Goal: Task Accomplishment & Management: Use online tool/utility

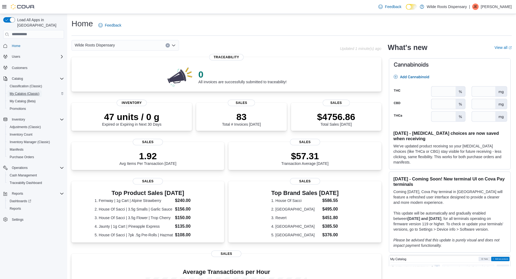
click at [24, 92] on span "My Catalog (Classic)" at bounding box center [25, 94] width 30 height 4
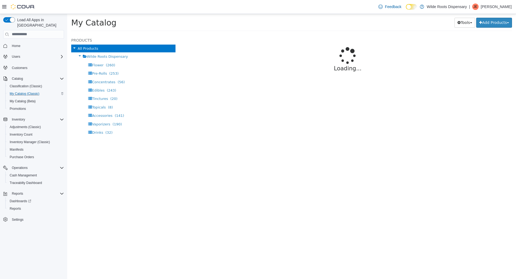
select select "**********"
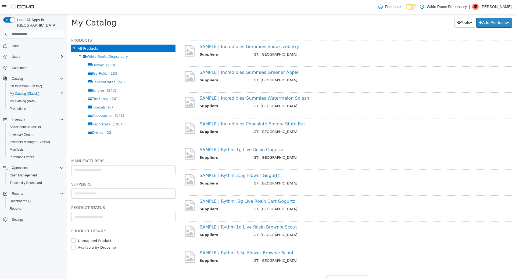
scroll to position [358, 0]
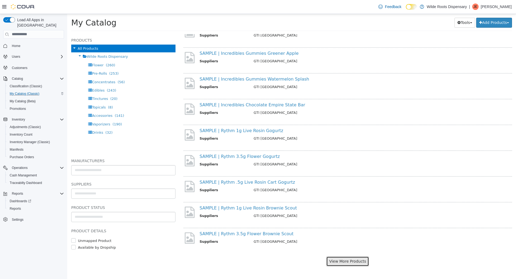
click at [350, 261] on button "View More Products" at bounding box center [348, 262] width 43 height 10
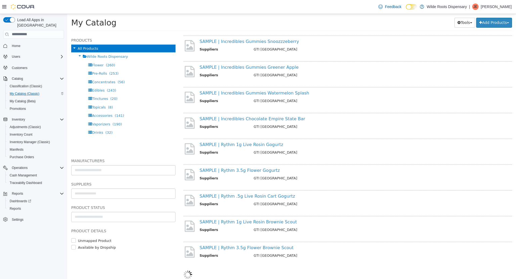
select select "**********"
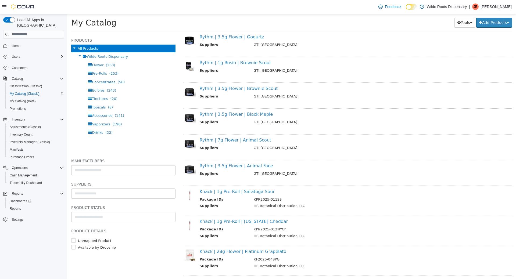
scroll to position [756, 0]
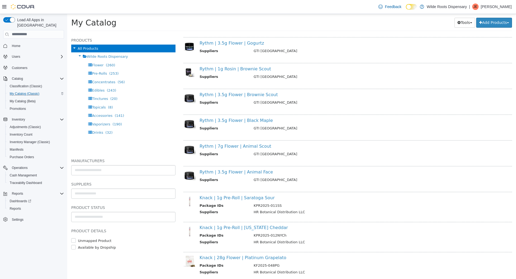
drag, startPoint x: 196, startPoint y: 171, endPoint x: 272, endPoint y: 175, distance: 76.8
click at [272, 175] on div "Rythm | 3.5g Flower | Animal Face Suppliers GTI [GEOGRAPHIC_DATA]" at bounding box center [350, 176] width 309 height 14
copy link "Rythm | 3.5g Flower | Animal Face"
click at [298, 149] on div "Rythm | 7g Flower | Animal Scout Suppliers GTI [GEOGRAPHIC_DATA]" at bounding box center [350, 151] width 309 height 14
drag, startPoint x: 282, startPoint y: 149, endPoint x: 214, endPoint y: 147, distance: 67.5
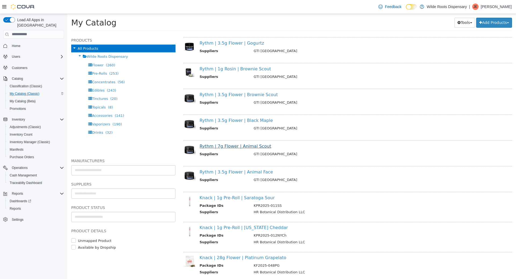
click at [214, 147] on div "Rythm | 7g Flower | Animal Scout Suppliers GTI [GEOGRAPHIC_DATA]" at bounding box center [350, 151] width 309 height 14
drag, startPoint x: 418, startPoint y: 172, endPoint x: 404, endPoint y: 172, distance: 14.3
click at [418, 171] on h4 "Rythm | 3.5g Flower | Animal Face" at bounding box center [350, 172] width 301 height 6
drag, startPoint x: 276, startPoint y: 122, endPoint x: 242, endPoint y: 121, distance: 33.6
click at [241, 121] on h4 "Rythm | 3.5g Flower | Black Maple" at bounding box center [350, 121] width 301 height 6
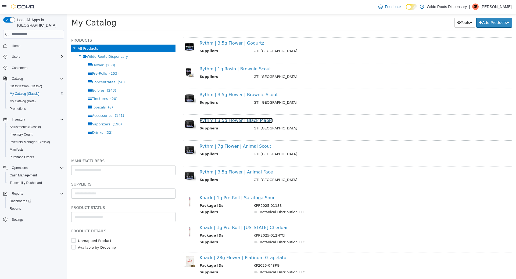
copy link "Black Maple"
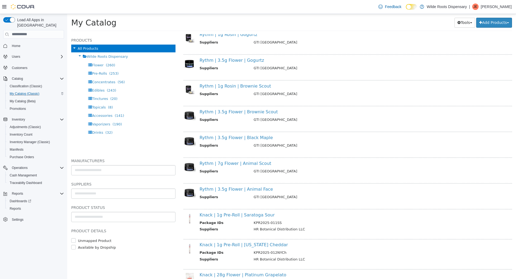
scroll to position [731, 0]
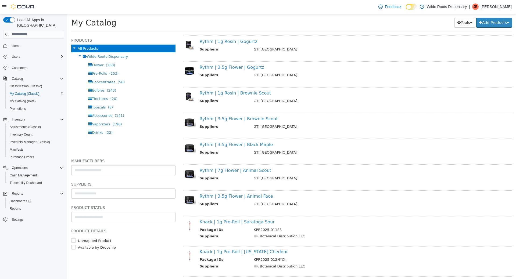
click at [313, 115] on div "Rythm | 3.5g Flower | Brownie Scout Suppliers GTI [GEOGRAPHIC_DATA]" at bounding box center [348, 124] width 329 height 23
drag, startPoint x: 270, startPoint y: 119, endPoint x: 242, endPoint y: 119, distance: 28.0
click at [242, 119] on h4 "Rythm | 3.5g Flower | Brownie Scout" at bounding box center [350, 119] width 301 height 6
copy link "Brownie Scout"
click at [300, 149] on div "Rythm | 3.5g Flower | Black Maple Suppliers GTI [GEOGRAPHIC_DATA]" at bounding box center [350, 149] width 309 height 14
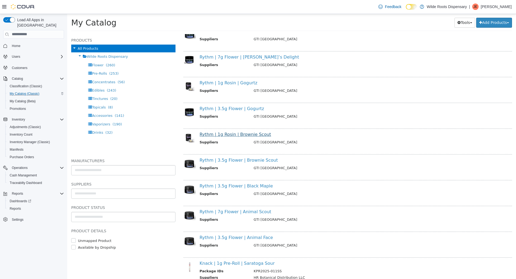
scroll to position [683, 0]
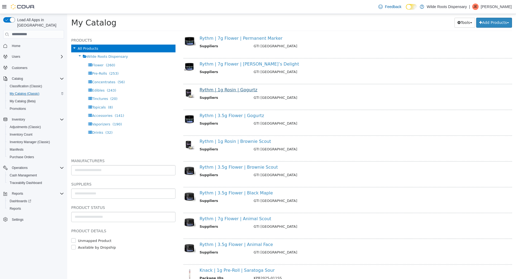
drag, startPoint x: 257, startPoint y: 89, endPoint x: 235, endPoint y: 89, distance: 22.1
click at [235, 89] on h4 "Rythm | 1g Rosin | Gogurtz" at bounding box center [350, 90] width 301 height 6
copy link "Gogurtz"
click at [218, 97] on th "Suppliers" at bounding box center [225, 98] width 50 height 7
drag, startPoint x: 266, startPoint y: 88, endPoint x: 216, endPoint y: 91, distance: 49.8
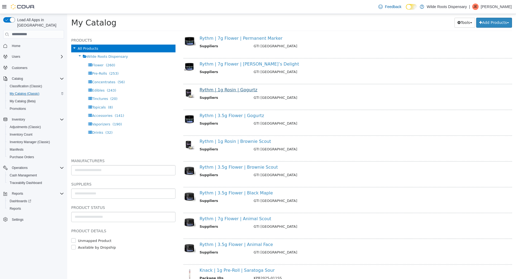
click at [216, 91] on h4 "Rythm | 1g Rosin | Gogurtz" at bounding box center [350, 90] width 301 height 6
copy link "1g Rosin | Gogurtz"
drag, startPoint x: 330, startPoint y: 121, endPoint x: 226, endPoint y: 101, distance: 105.2
click at [329, 121] on td "GTI [GEOGRAPHIC_DATA]" at bounding box center [375, 124] width 251 height 7
drag, startPoint x: 232, startPoint y: 97, endPoint x: 219, endPoint y: 93, distance: 13.3
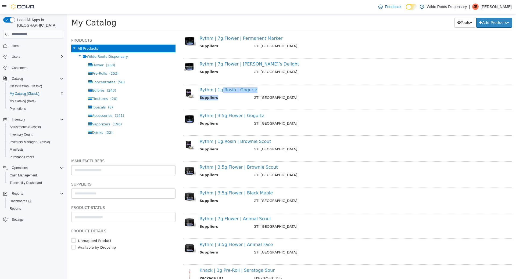
click at [218, 93] on div "Rythm | 1g Rosin | Gogurtz Suppliers GTI [GEOGRAPHIC_DATA]" at bounding box center [350, 94] width 309 height 14
click at [229, 98] on th "Suppliers" at bounding box center [225, 98] width 50 height 7
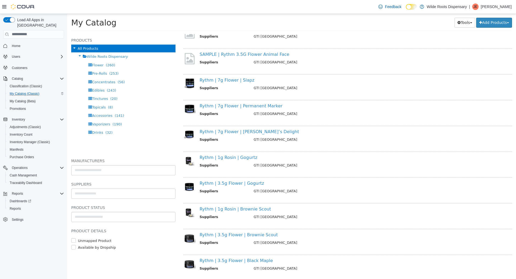
scroll to position [610, 0]
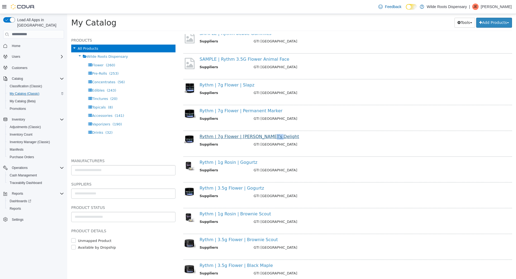
drag, startPoint x: 280, startPoint y: 134, endPoint x: 258, endPoint y: 137, distance: 21.5
click at [258, 137] on h4 "Rythm | 7g Flower | [PERSON_NAME]’s Delight" at bounding box center [350, 137] width 301 height 6
click at [278, 137] on h4 "Rythm | 7g Flower | [PERSON_NAME]’s Delight" at bounding box center [350, 137] width 301 height 6
drag, startPoint x: 272, startPoint y: 136, endPoint x: 239, endPoint y: 136, distance: 33.6
click at [239, 136] on h4 "Rythm | 7g Flower | [PERSON_NAME]’s Delight" at bounding box center [350, 137] width 301 height 6
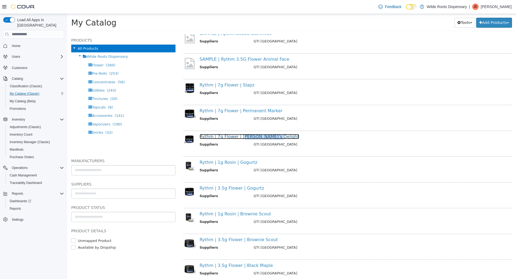
copy link "[PERSON_NAME]’s Delight"
click at [297, 112] on h4 "Rythm | 7g Flower | Permanent Marker" at bounding box center [350, 111] width 301 height 6
drag, startPoint x: 280, startPoint y: 112, endPoint x: 238, endPoint y: 110, distance: 42.8
click at [238, 110] on h4 "Rythm | 7g Flower | Permanent Marker" at bounding box center [350, 111] width 301 height 6
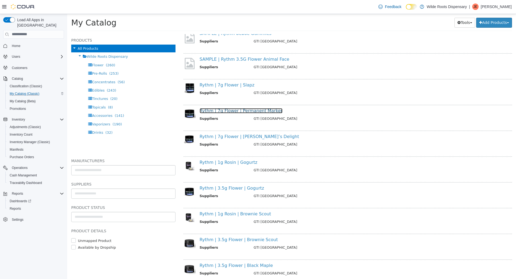
copy link "Permanent Marker"
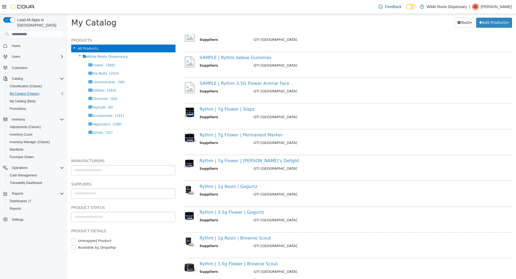
click at [293, 110] on h4 "Rythm | 7g Flower | Slapz" at bounding box center [350, 110] width 301 height 6
drag, startPoint x: 254, startPoint y: 111, endPoint x: 238, endPoint y: 110, distance: 16.7
click at [238, 110] on h4 "Rythm | 7g Flower | Slapz" at bounding box center [350, 110] width 301 height 6
copy link "Slapz"
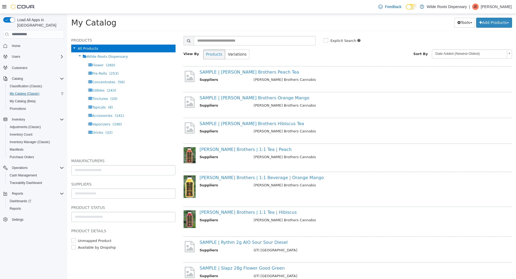
scroll to position [0, 0]
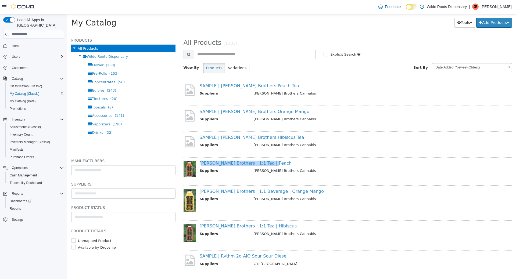
drag, startPoint x: 199, startPoint y: 164, endPoint x: 265, endPoint y: 163, distance: 66.2
click at [265, 163] on div "[PERSON_NAME] Brothers | 1:1 Tea | Peach Suppliers [PERSON_NAME] Brothers Canna…" at bounding box center [350, 168] width 309 height 14
copy link "[PERSON_NAME] Brothers | 1:1 Tea | Peach"
click at [213, 54] on input "text" at bounding box center [255, 53] width 122 height 9
type input "*****"
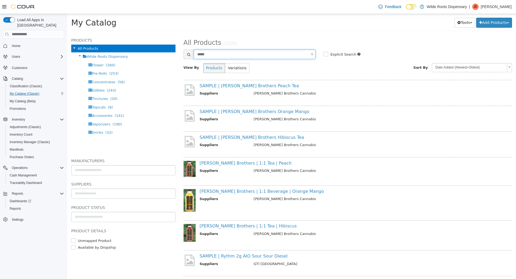
select select "**********"
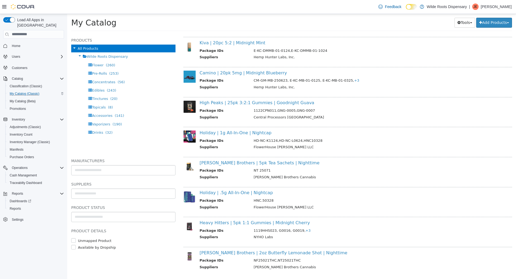
scroll to position [111, 0]
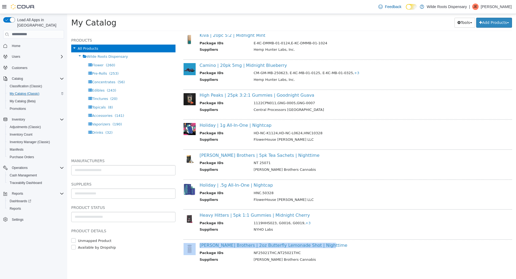
drag, startPoint x: 323, startPoint y: 246, endPoint x: 197, endPoint y: 243, distance: 126.2
click at [200, 243] on h4 "[PERSON_NAME] Brothers | 2oz Butterfly Lemonade Shot | Nighttime" at bounding box center [350, 246] width 301 height 6
copy div "[PERSON_NAME] Brothers | 2oz Butterfly Lemonade Shot | Nighttime"
